Goal: Use online tool/utility: Use online tool/utility

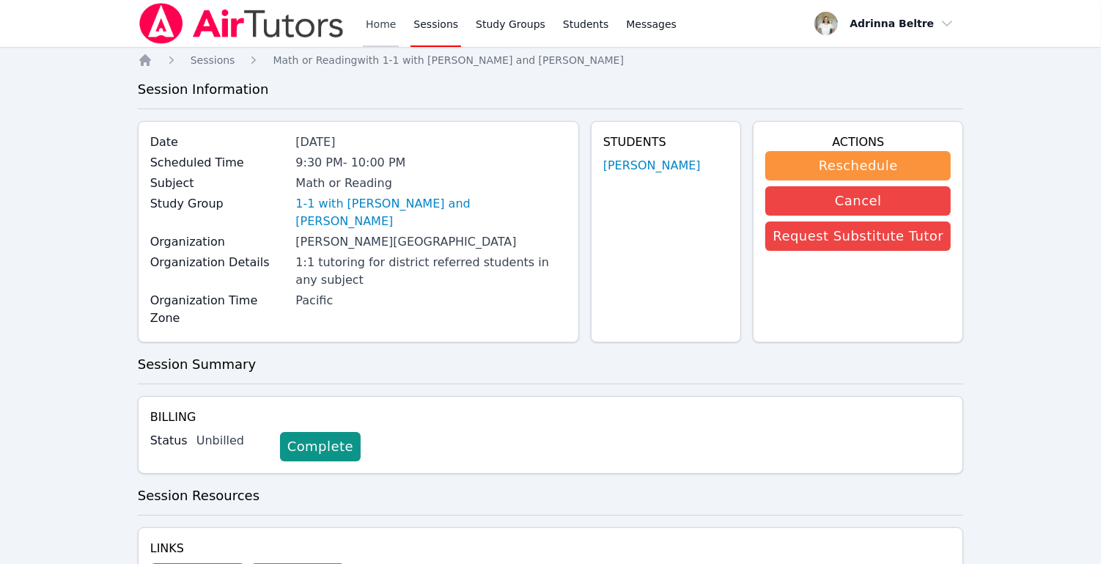
click at [372, 20] on link "Home" at bounding box center [381, 23] width 36 height 47
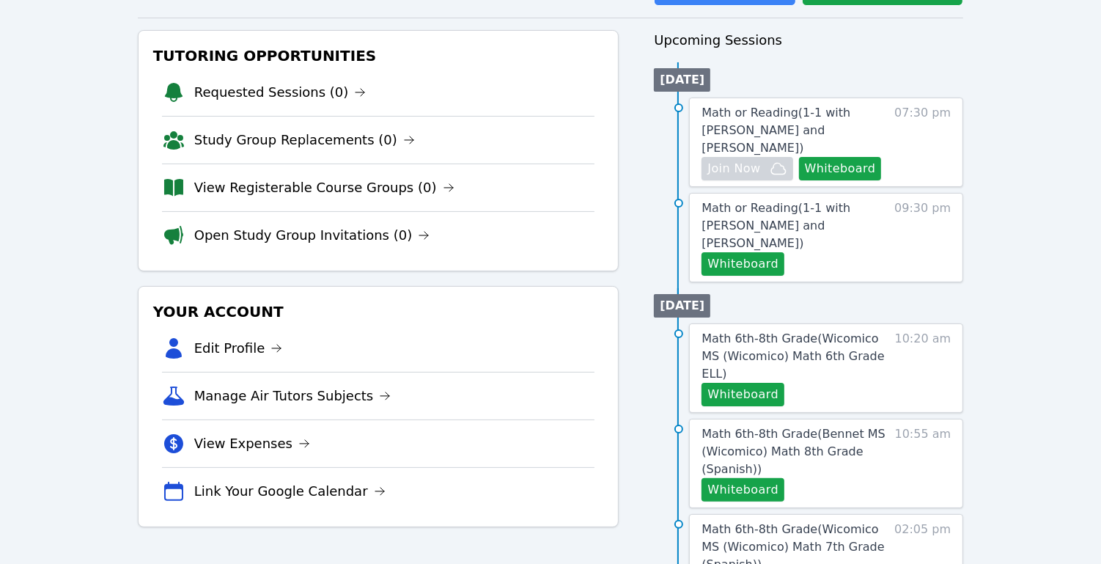
scroll to position [148, 0]
click at [751, 383] on button "Whiteboard" at bounding box center [743, 394] width 83 height 23
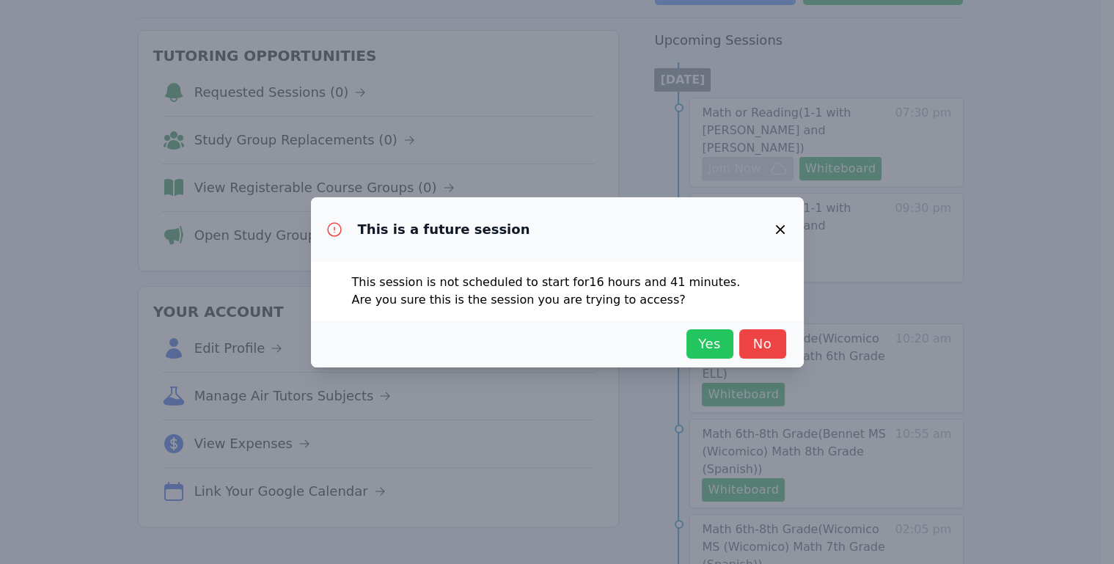
click at [715, 336] on span "Yes" at bounding box center [710, 344] width 32 height 21
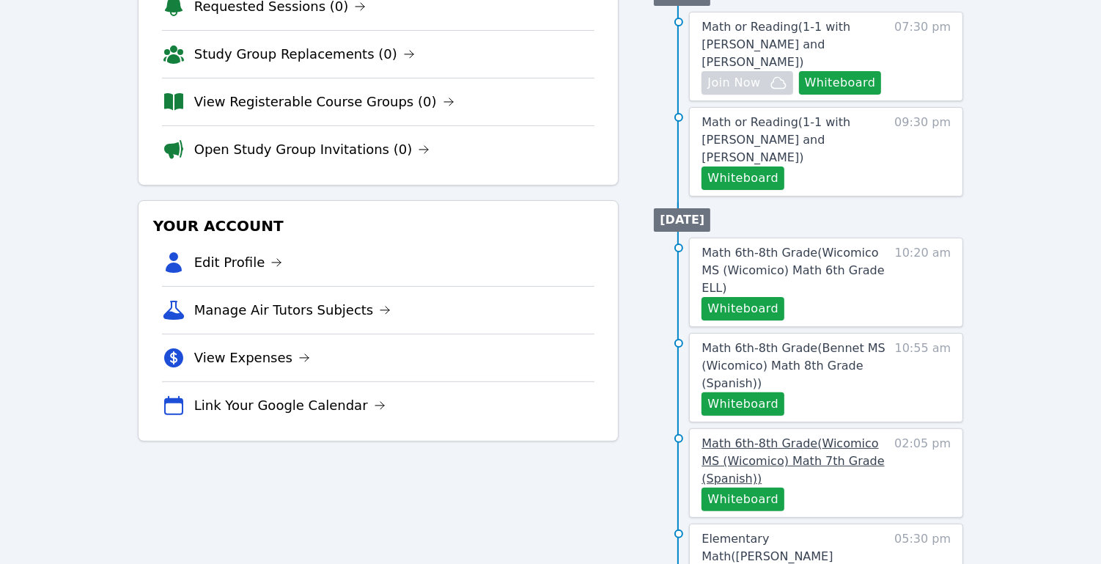
scroll to position [259, 0]
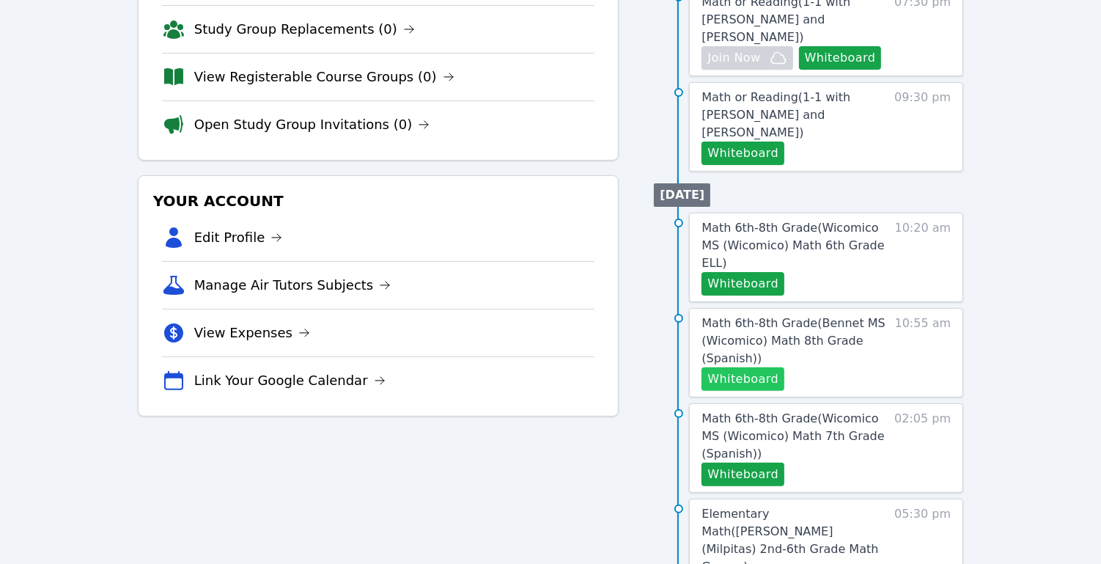
click at [764, 367] on button "Whiteboard" at bounding box center [743, 378] width 83 height 23
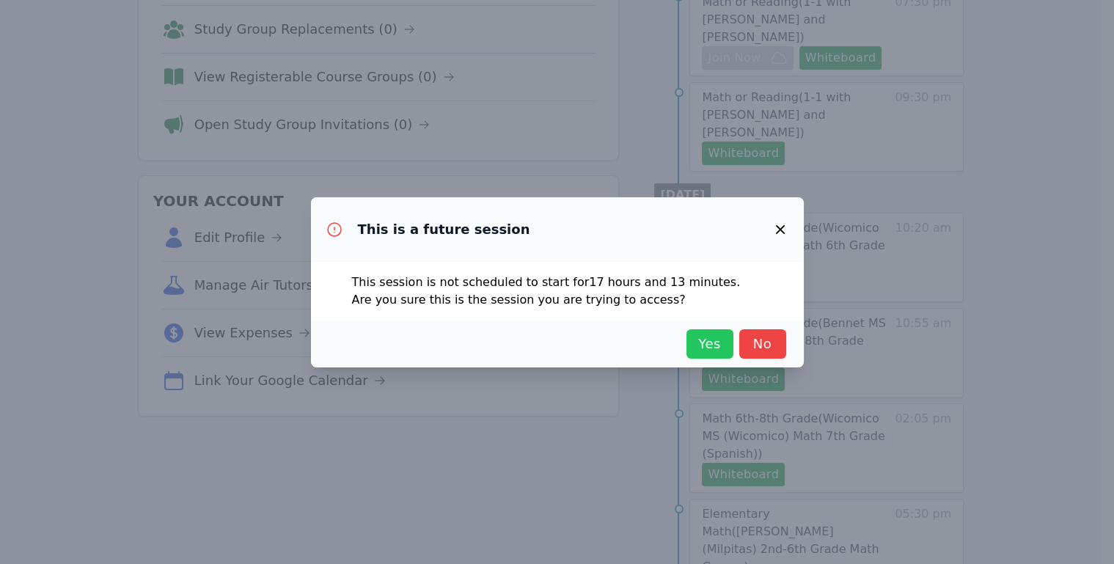
click at [713, 344] on span "Yes" at bounding box center [710, 344] width 32 height 21
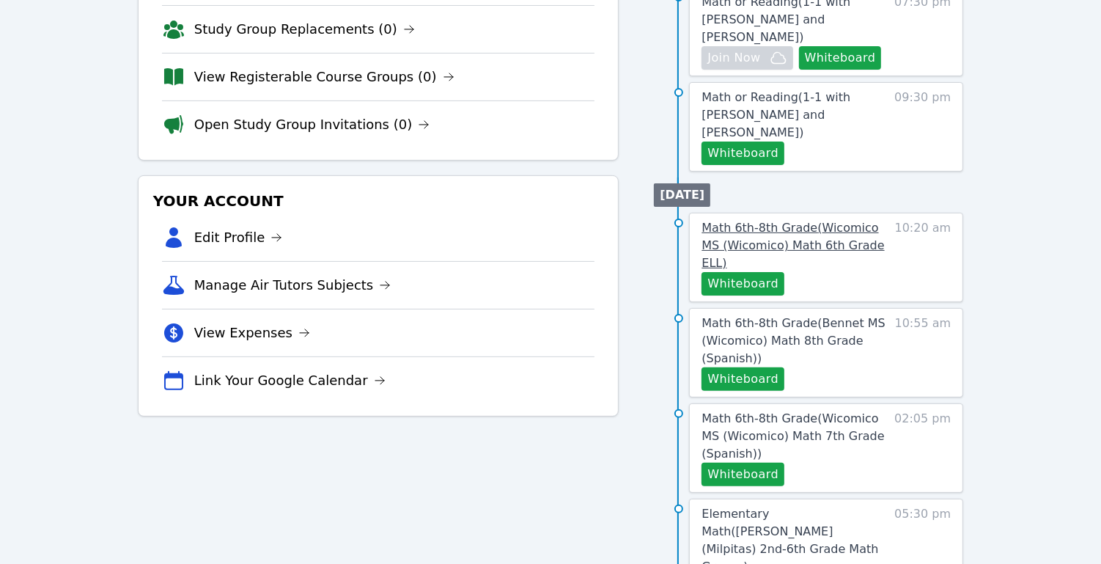
click at [780, 221] on span "Math 6th-8th Grade ( Wicomico MS (Wicomico) Math 6th Grade ELL )" at bounding box center [793, 245] width 183 height 49
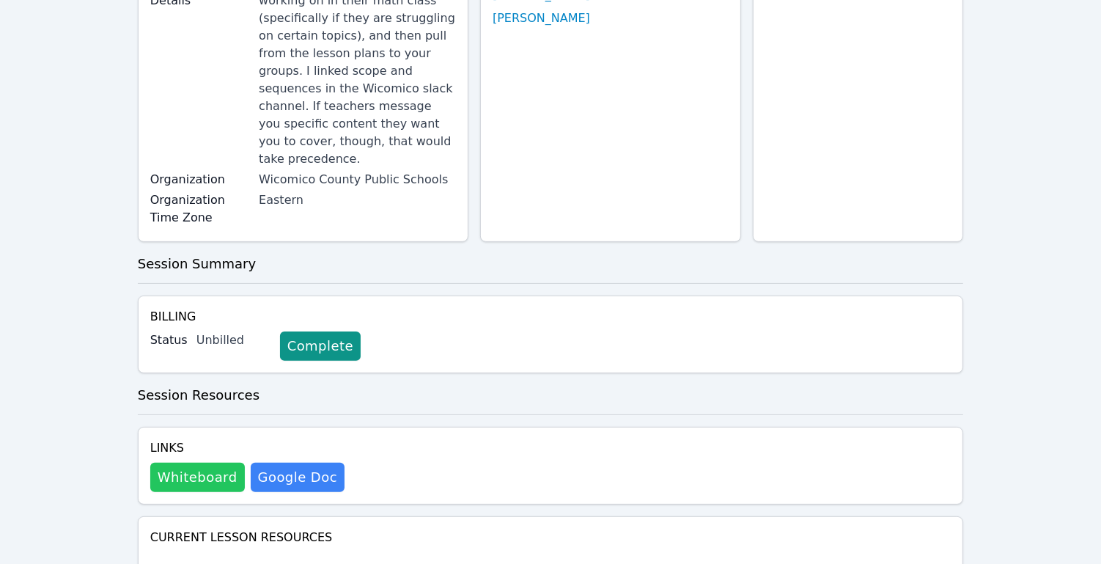
click at [188, 463] on button "Whiteboard" at bounding box center [197, 477] width 95 height 29
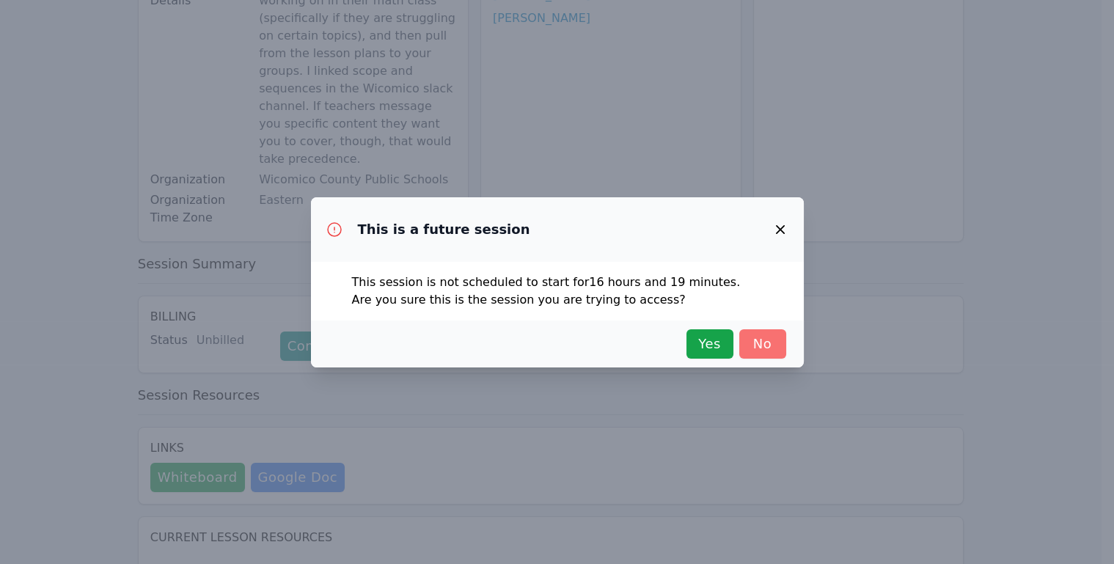
click at [775, 339] on span "No" at bounding box center [762, 344] width 32 height 21
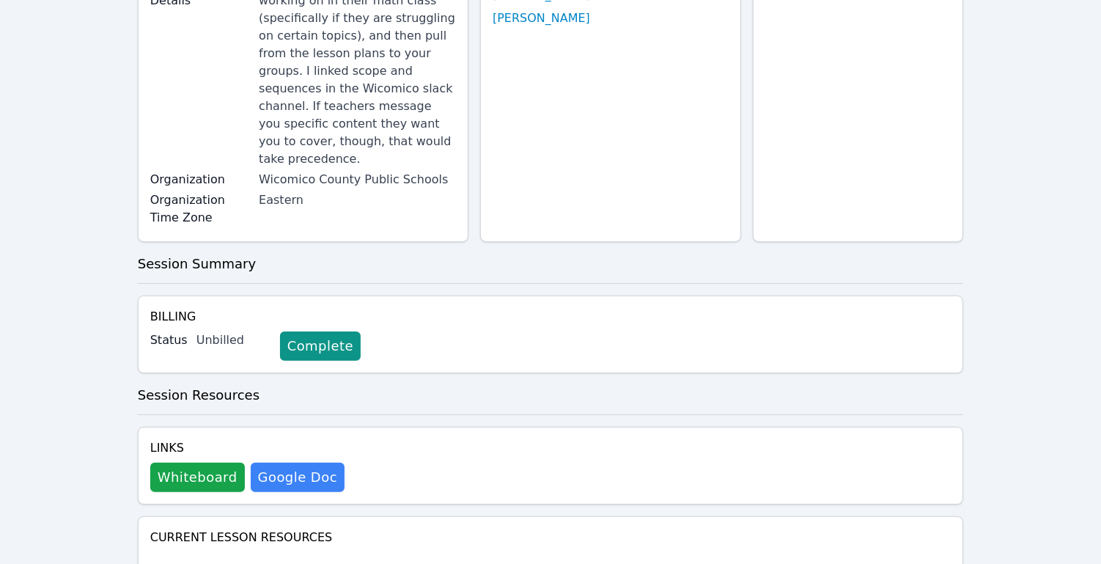
click at [999, 246] on div "Home Sessions Study Groups Students Messages Open user menu [PERSON_NAME] Open …" at bounding box center [550, 299] width 1101 height 1117
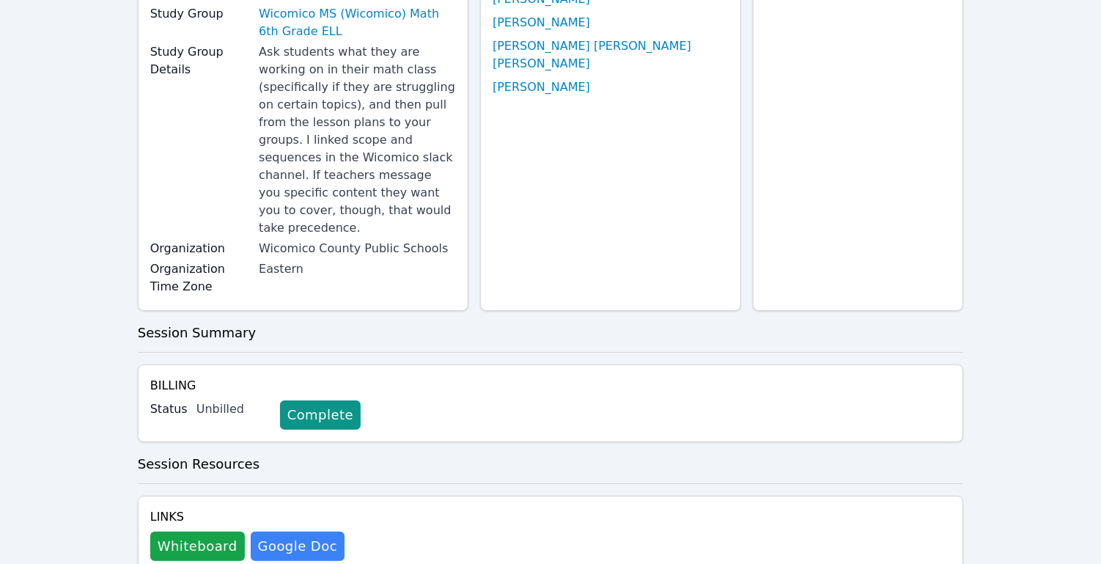
scroll to position [191, 0]
click at [219, 531] on button "Whiteboard" at bounding box center [197, 545] width 95 height 29
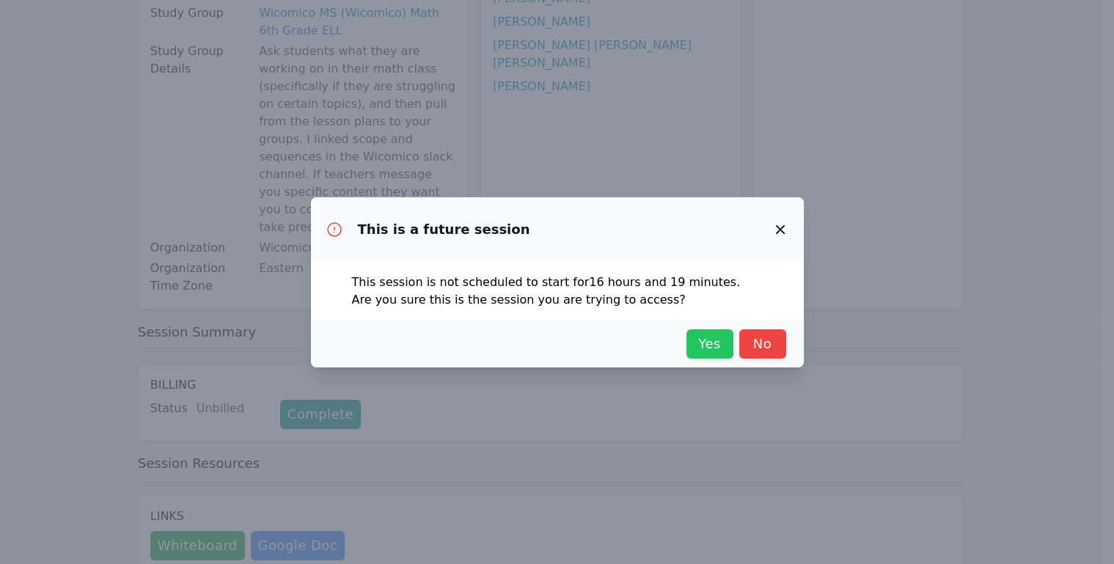
click at [703, 334] on span "Yes" at bounding box center [710, 344] width 32 height 21
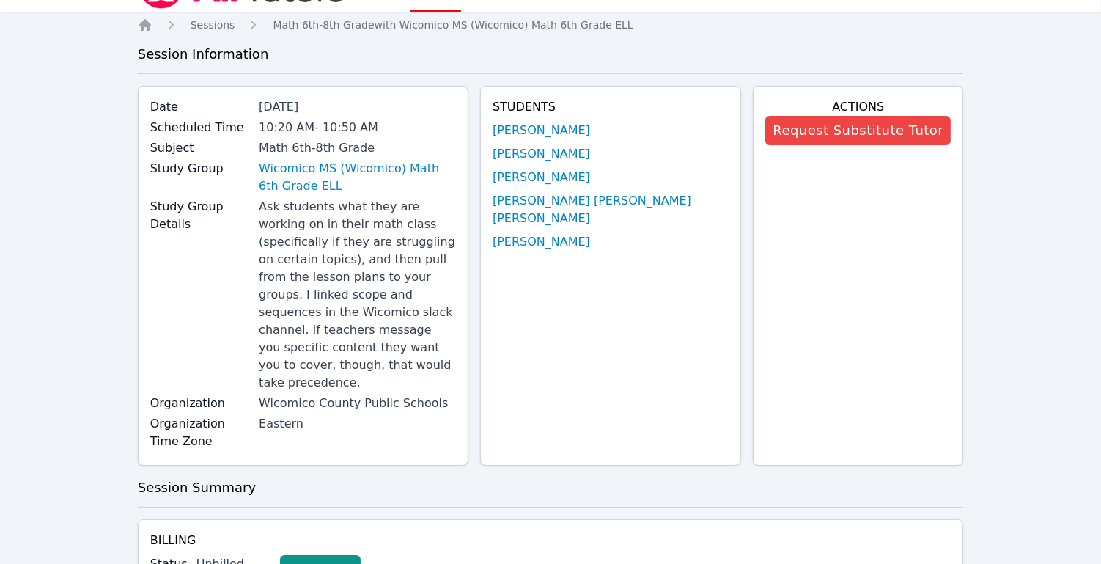
scroll to position [0, 0]
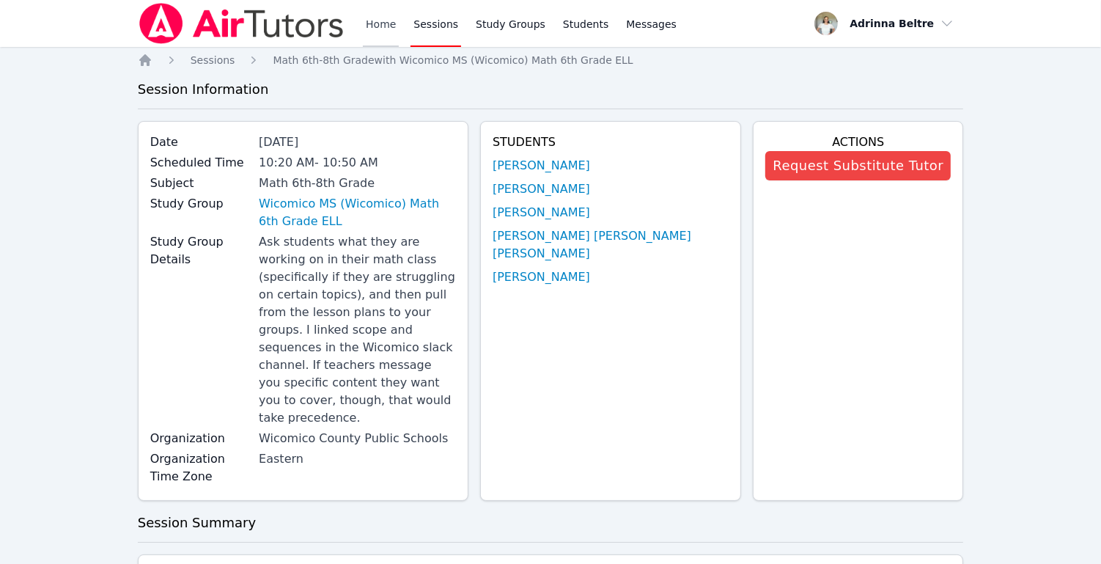
click at [382, 34] on link "Home" at bounding box center [381, 23] width 36 height 47
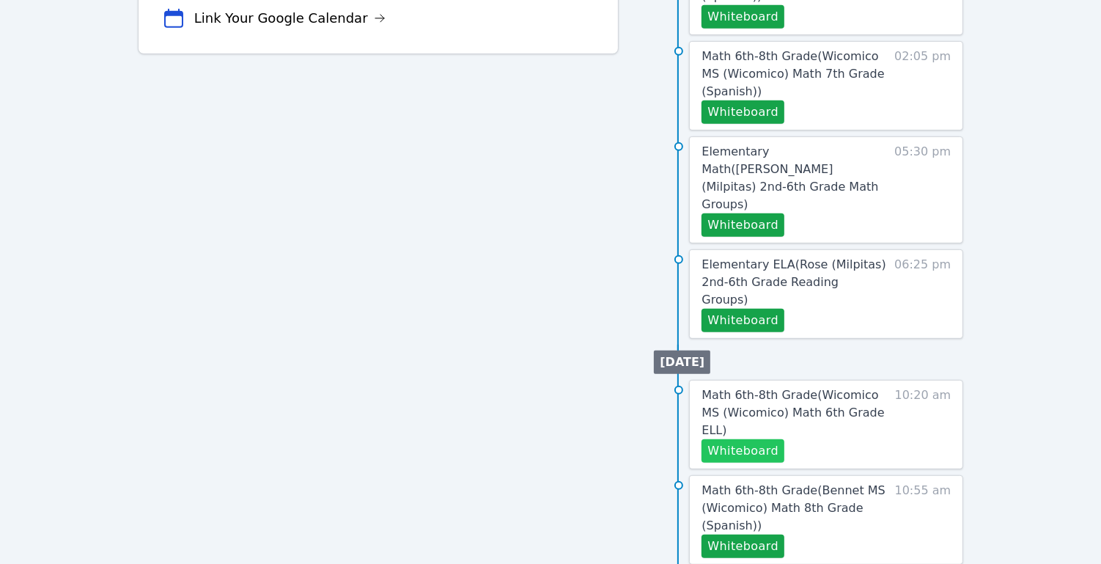
click at [745, 439] on button "Whiteboard" at bounding box center [743, 450] width 83 height 23
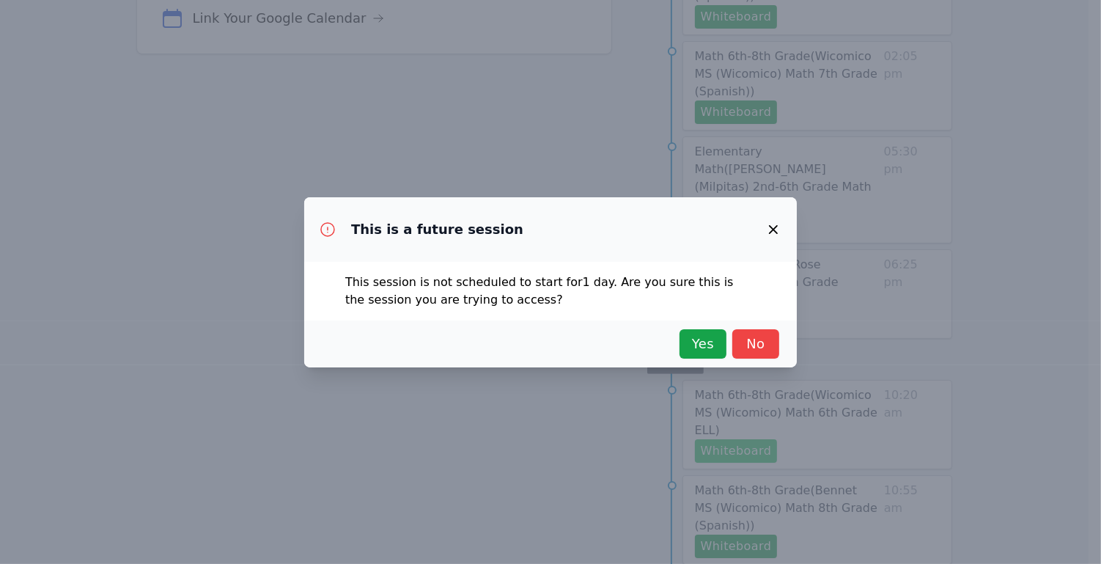
scroll to position [586, 0]
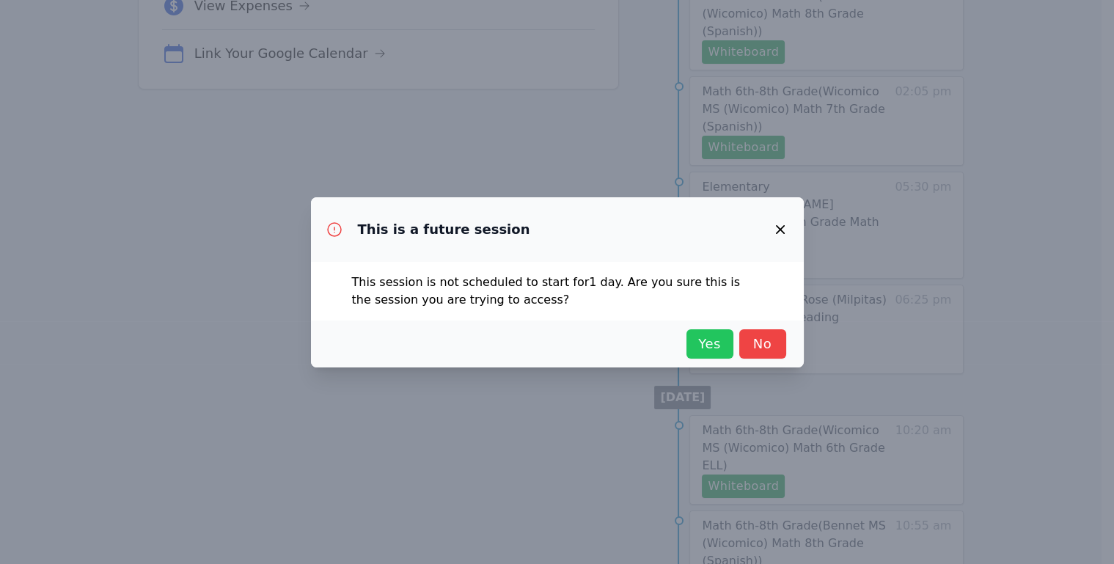
click at [709, 341] on span "Yes" at bounding box center [710, 344] width 32 height 21
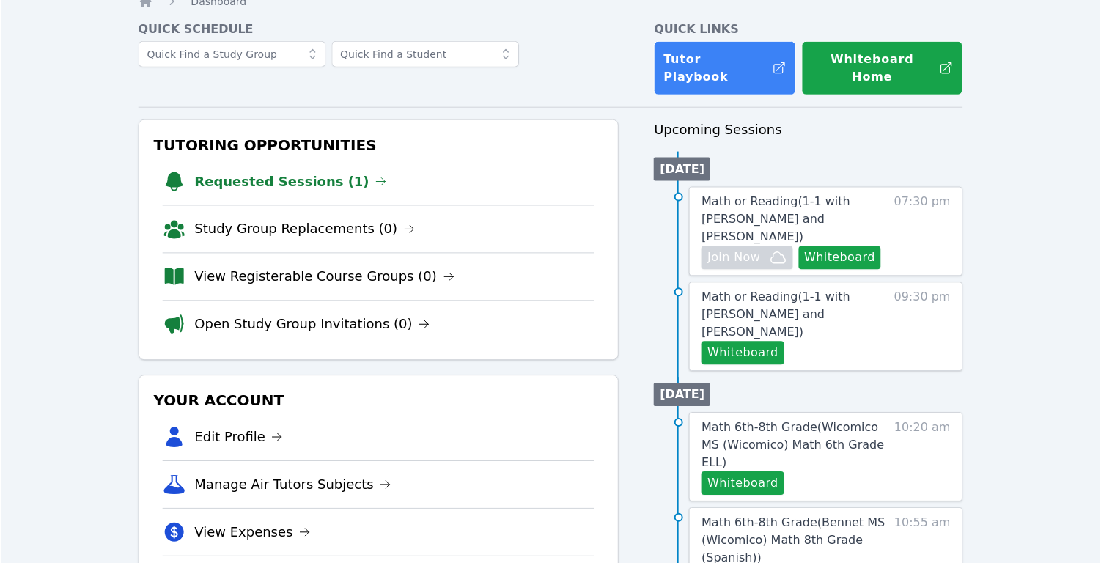
scroll to position [0, 0]
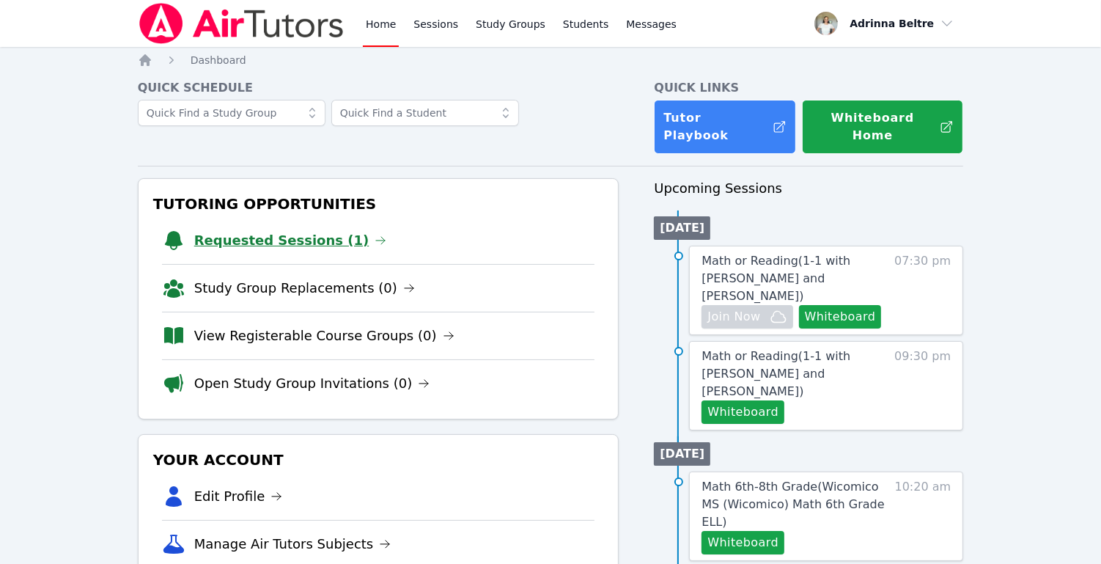
click at [271, 230] on link "Requested Sessions (1)" at bounding box center [290, 240] width 193 height 21
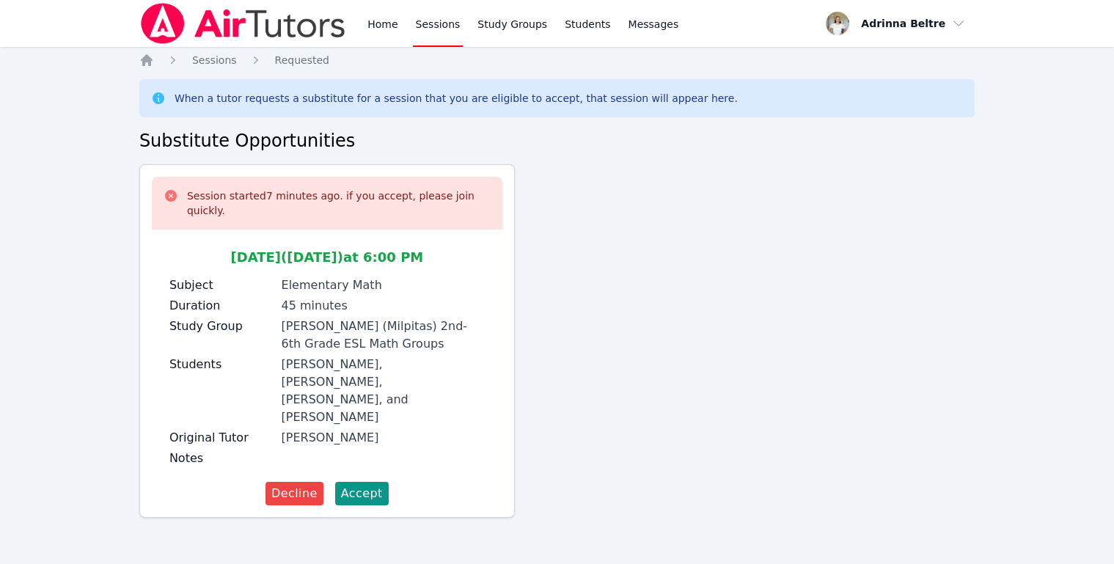
click at [166, 194] on icon at bounding box center [171, 196] width 12 height 12
click at [381, 26] on link "Home" at bounding box center [382, 23] width 36 height 47
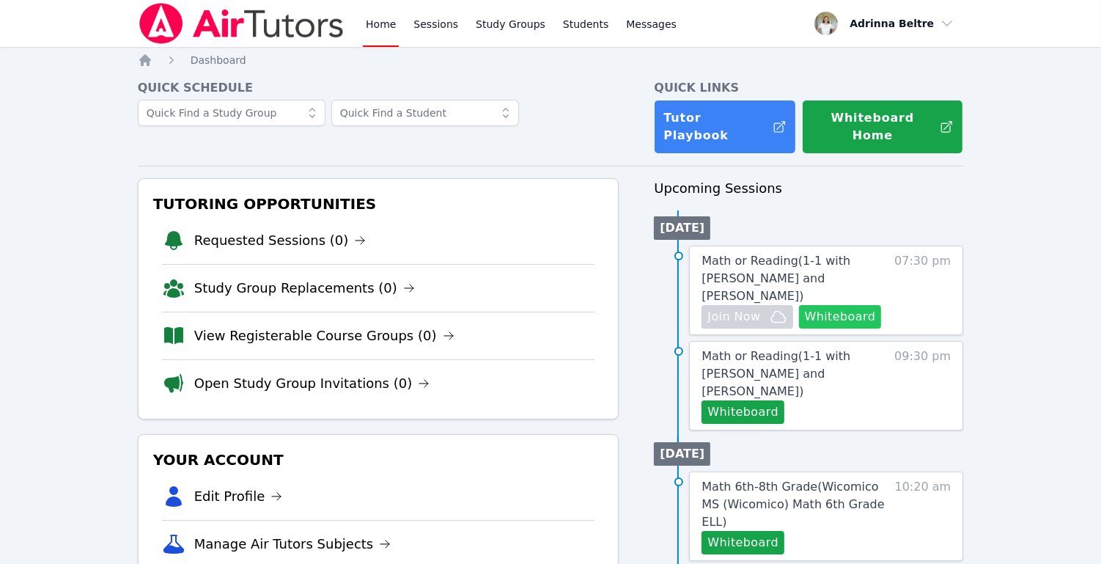
click at [831, 305] on button "Whiteboard" at bounding box center [840, 316] width 83 height 23
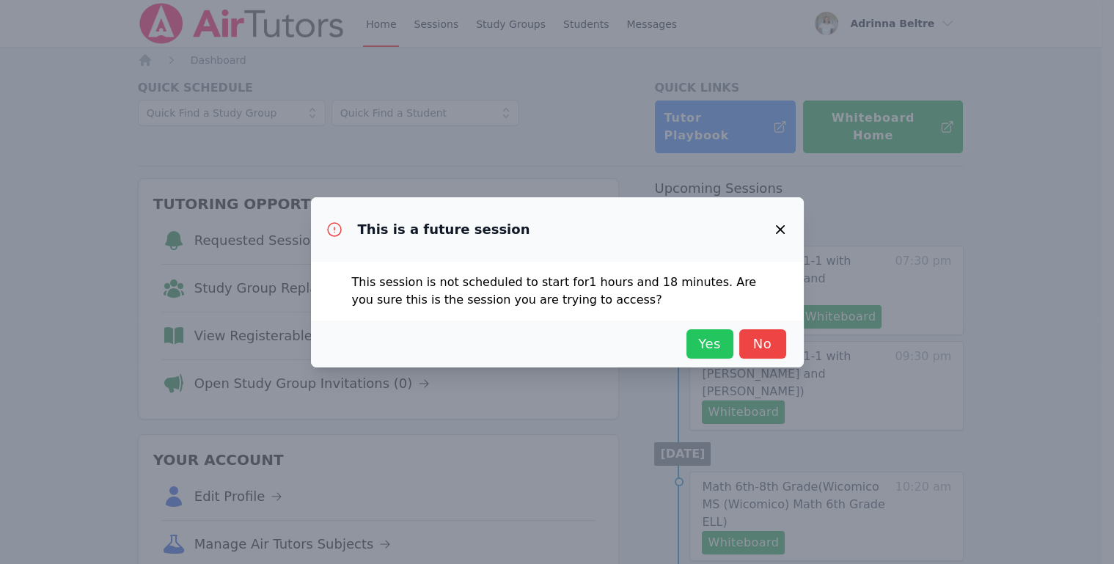
click at [694, 334] on span "Yes" at bounding box center [710, 344] width 32 height 21
